Goal: Information Seeking & Learning: Compare options

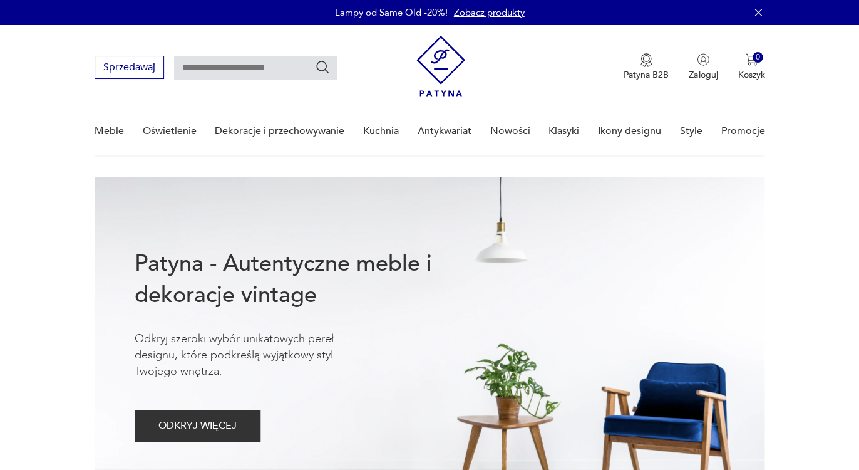
click at [219, 65] on input "text" at bounding box center [255, 68] width 163 height 24
type input "******"
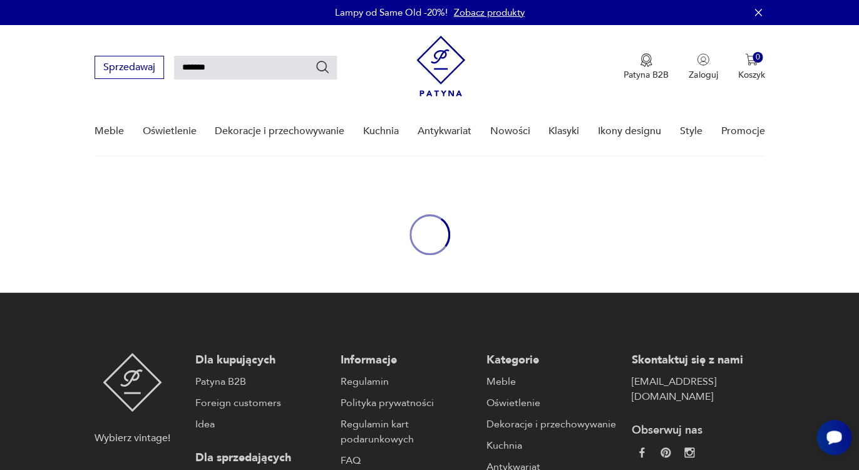
type input "******"
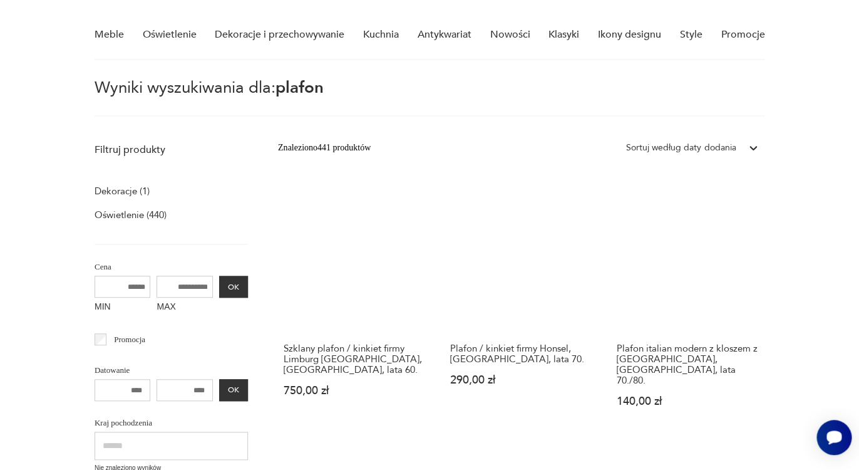
scroll to position [100, 0]
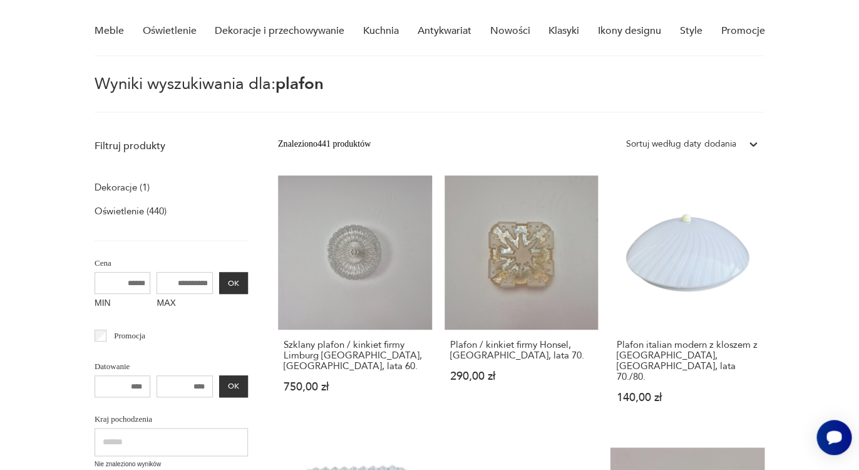
click at [686, 140] on div "Sortuj według daty dodania" at bounding box center [681, 144] width 110 height 14
click at [671, 206] on div "Sortuj według ceny (od najmniejszej)" at bounding box center [692, 202] width 145 height 28
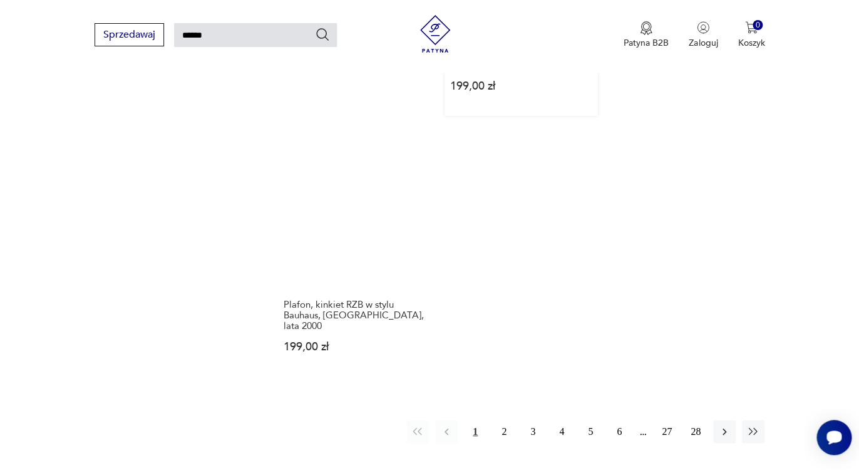
scroll to position [1507, 0]
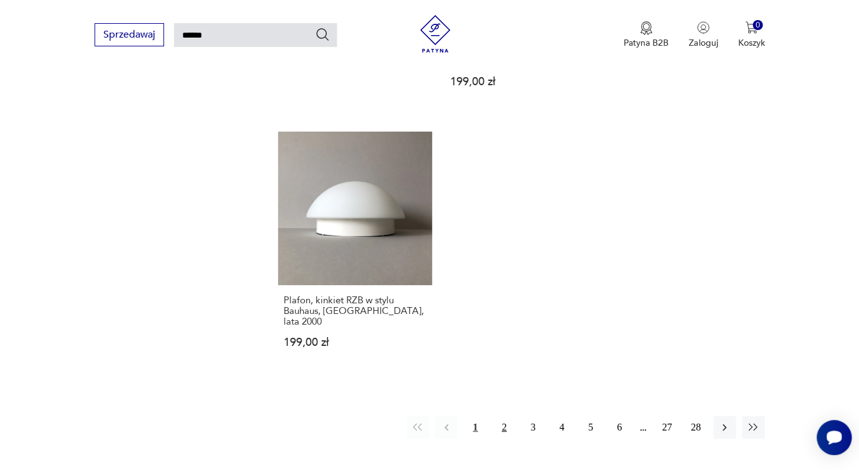
click at [500, 416] on button "2" at bounding box center [504, 427] width 23 height 23
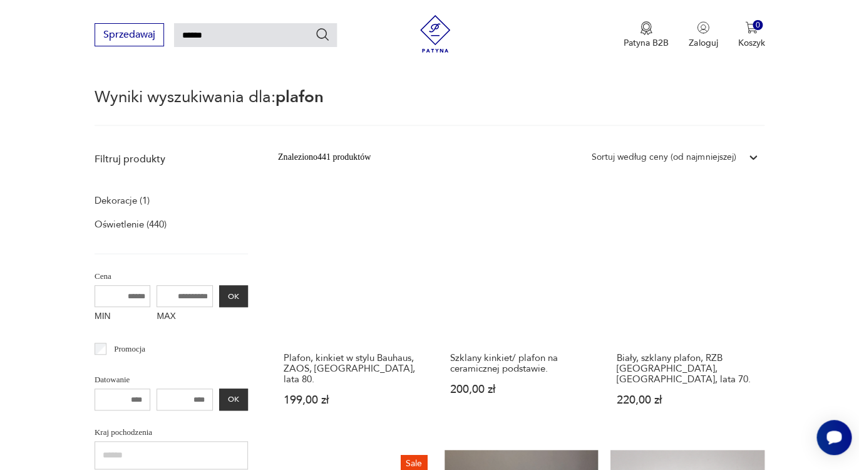
scroll to position [21, 0]
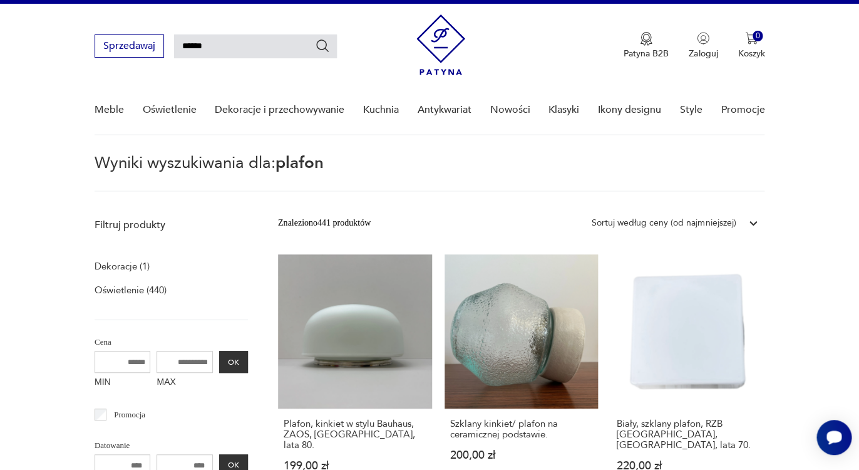
click at [229, 51] on input "******" at bounding box center [255, 46] width 163 height 24
type input "**********"
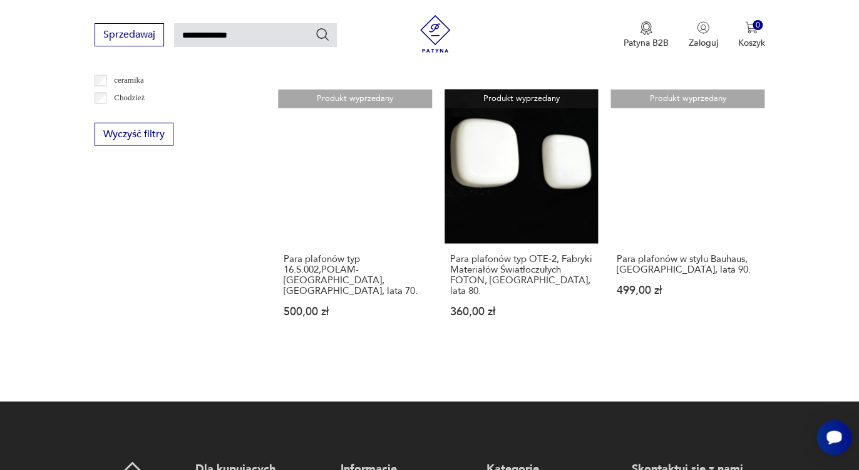
scroll to position [758, 0]
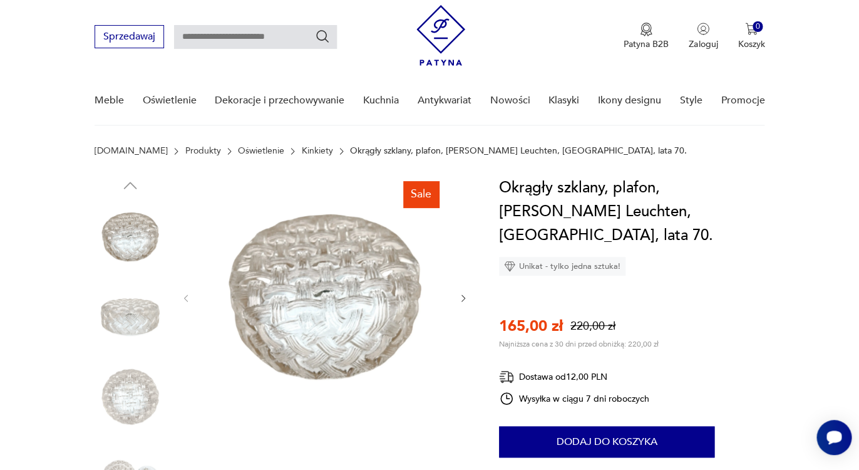
scroll to position [44, 0]
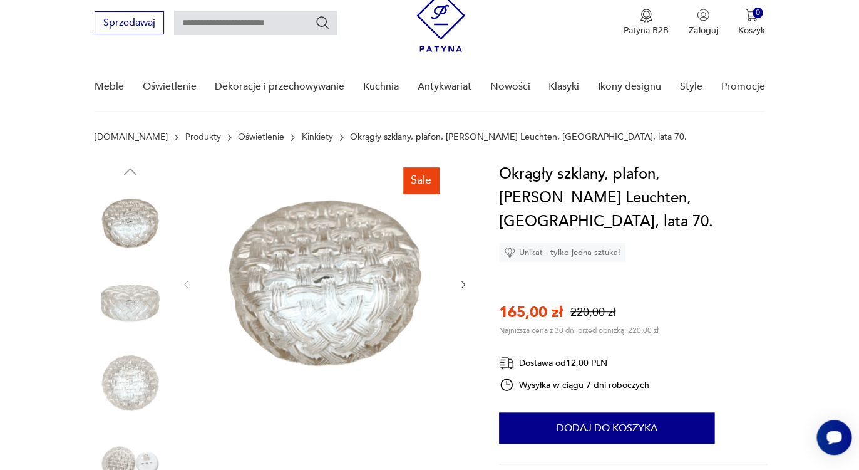
click at [123, 372] on img at bounding box center [130, 382] width 71 height 71
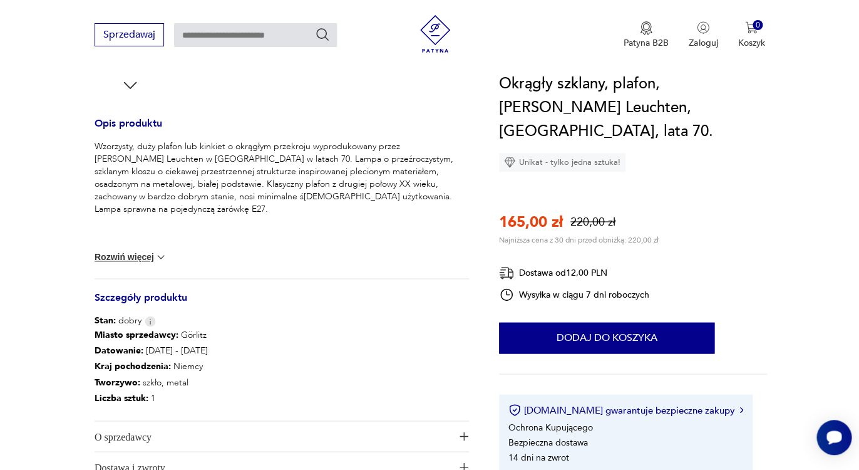
scroll to position [474, 0]
click at [142, 258] on button "Rozwiń więcej" at bounding box center [131, 258] width 73 height 13
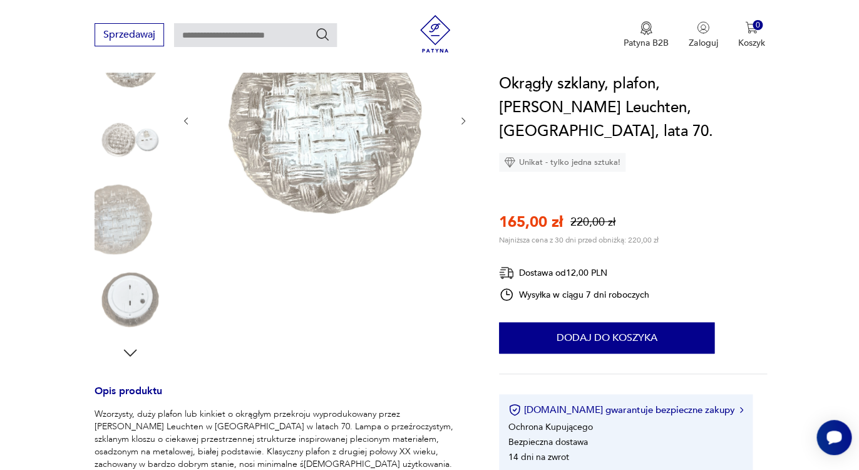
scroll to position [166, 0]
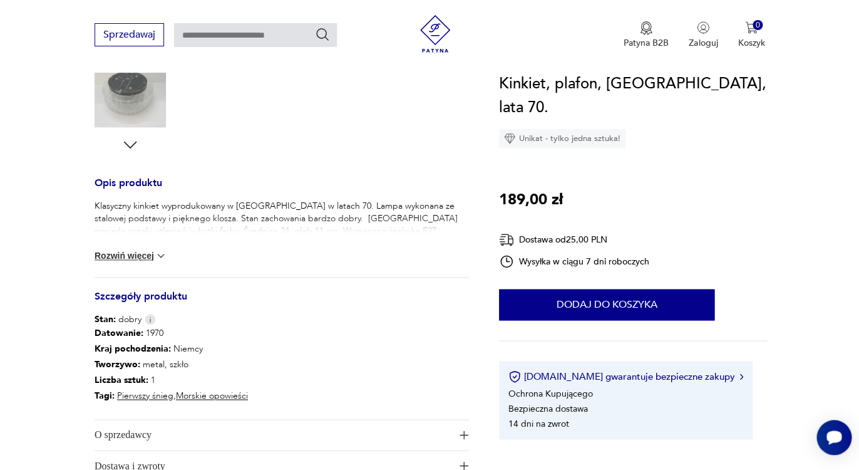
scroll to position [411, 0]
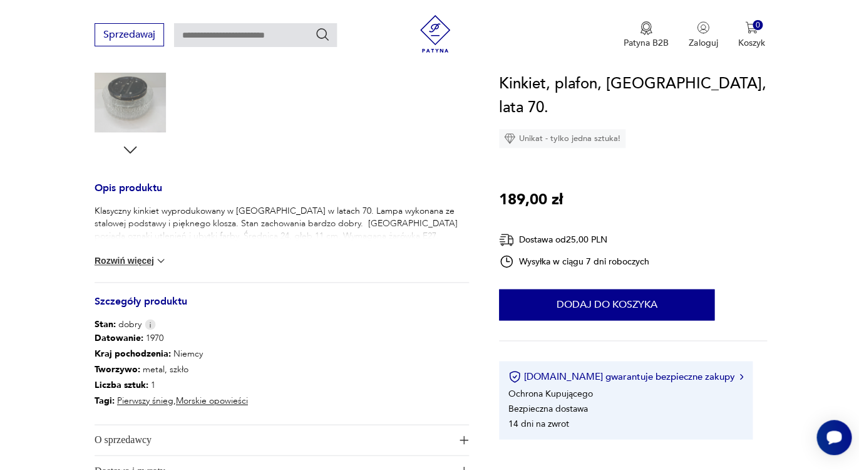
click at [154, 261] on button "Rozwiń więcej" at bounding box center [131, 260] width 73 height 13
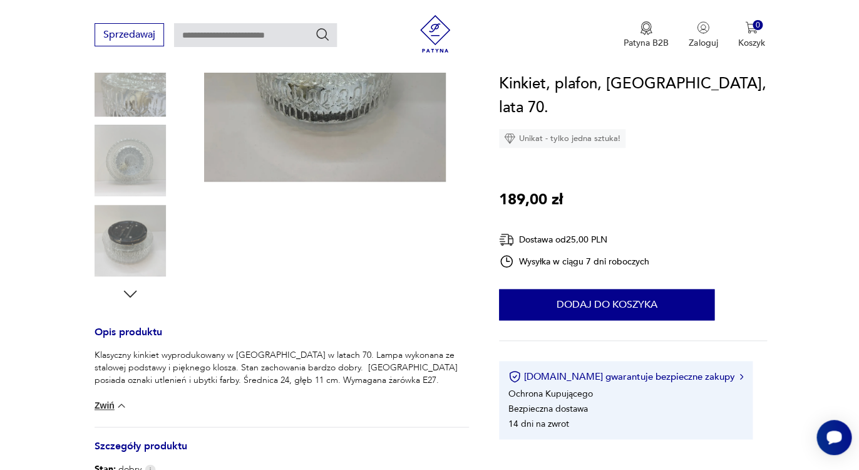
scroll to position [0, 0]
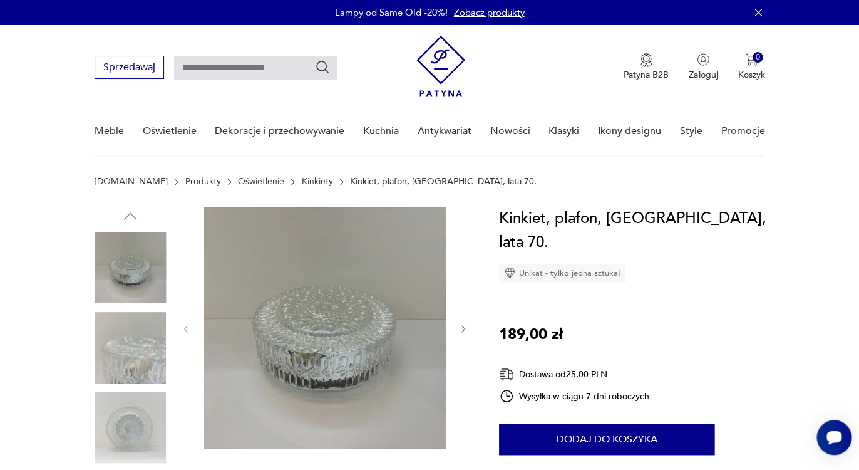
click at [143, 359] on img at bounding box center [130, 347] width 71 height 71
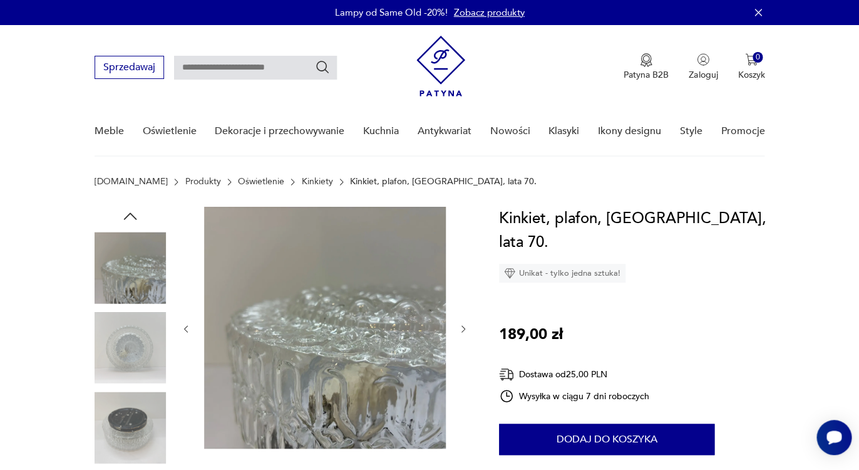
click at [137, 363] on img at bounding box center [130, 347] width 71 height 71
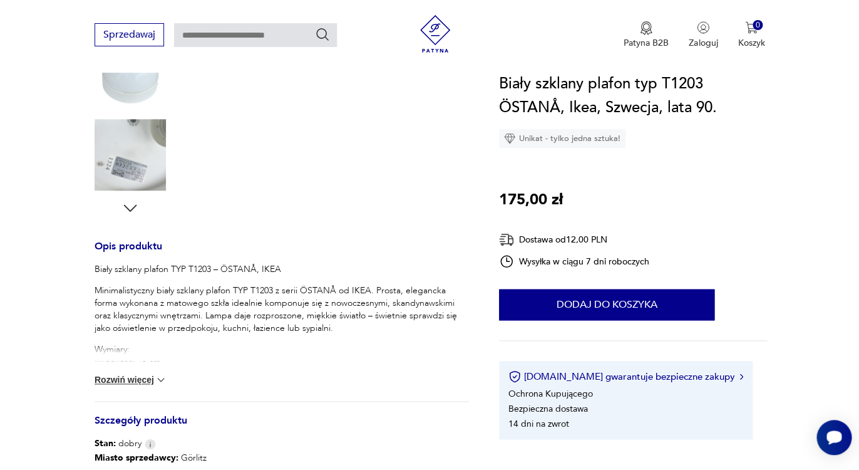
scroll to position [485, 0]
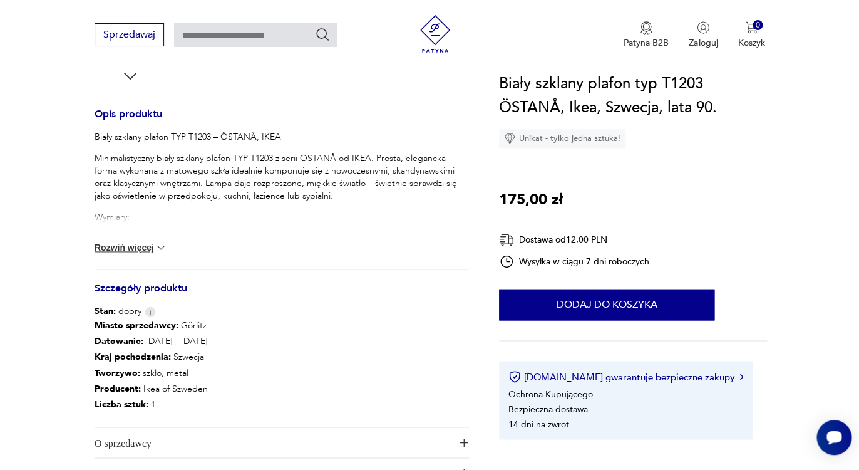
click at [155, 252] on button "Rozwiń więcej" at bounding box center [131, 247] width 73 height 13
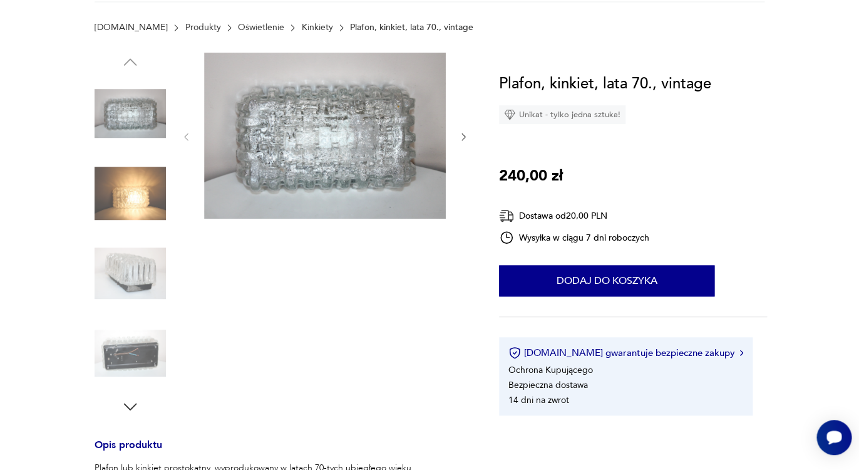
scroll to position [306, 0]
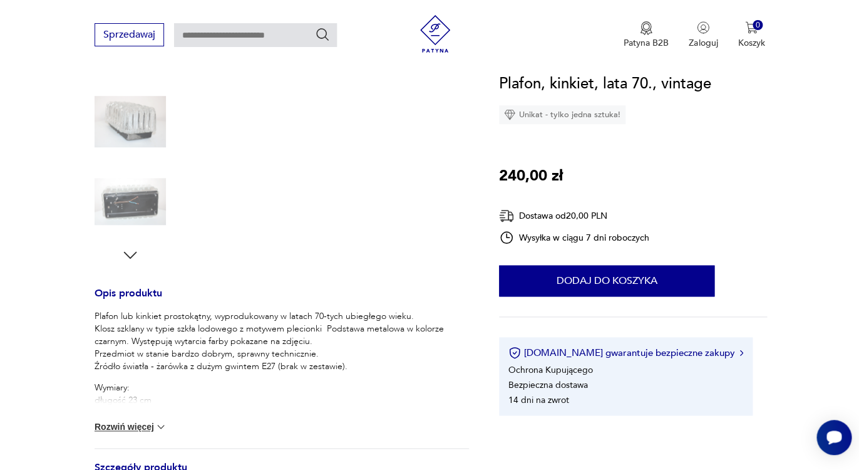
click at [141, 423] on button "Rozwiń więcej" at bounding box center [131, 426] width 73 height 13
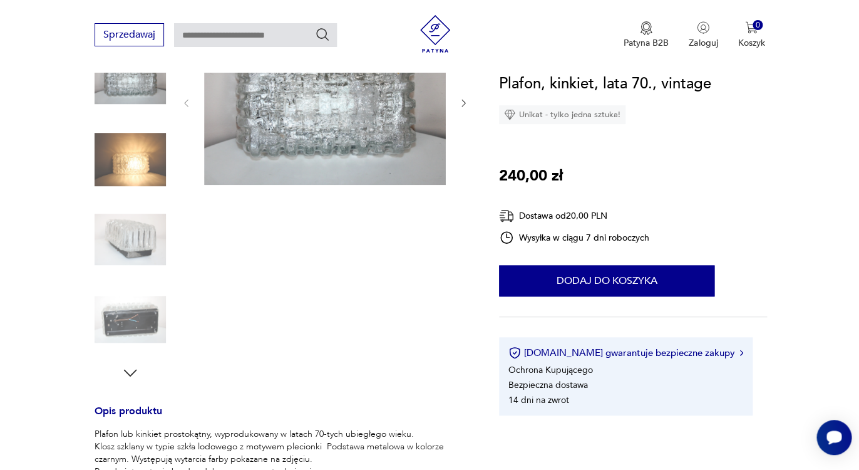
scroll to position [150, 0]
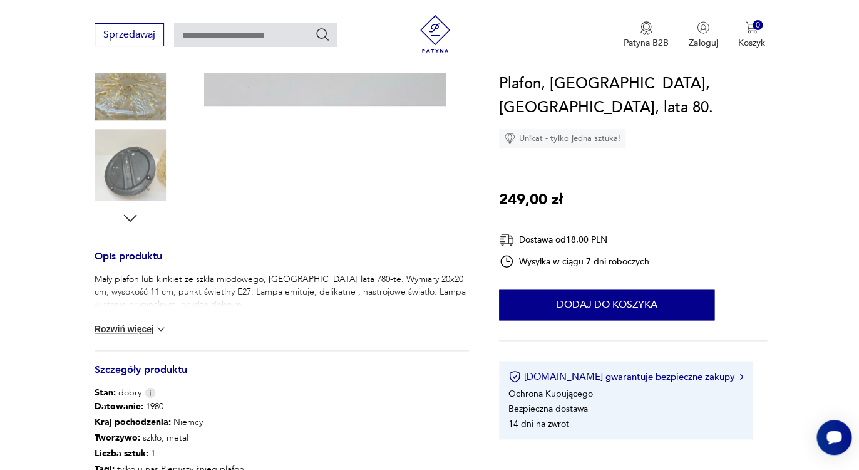
scroll to position [343, 0]
click at [156, 328] on img at bounding box center [161, 328] width 13 height 13
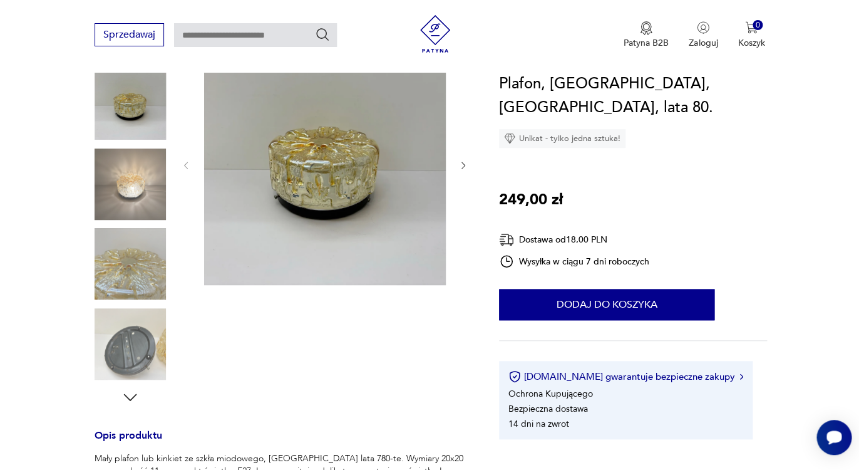
scroll to position [153, 0]
